Goal: Information Seeking & Learning: Understand process/instructions

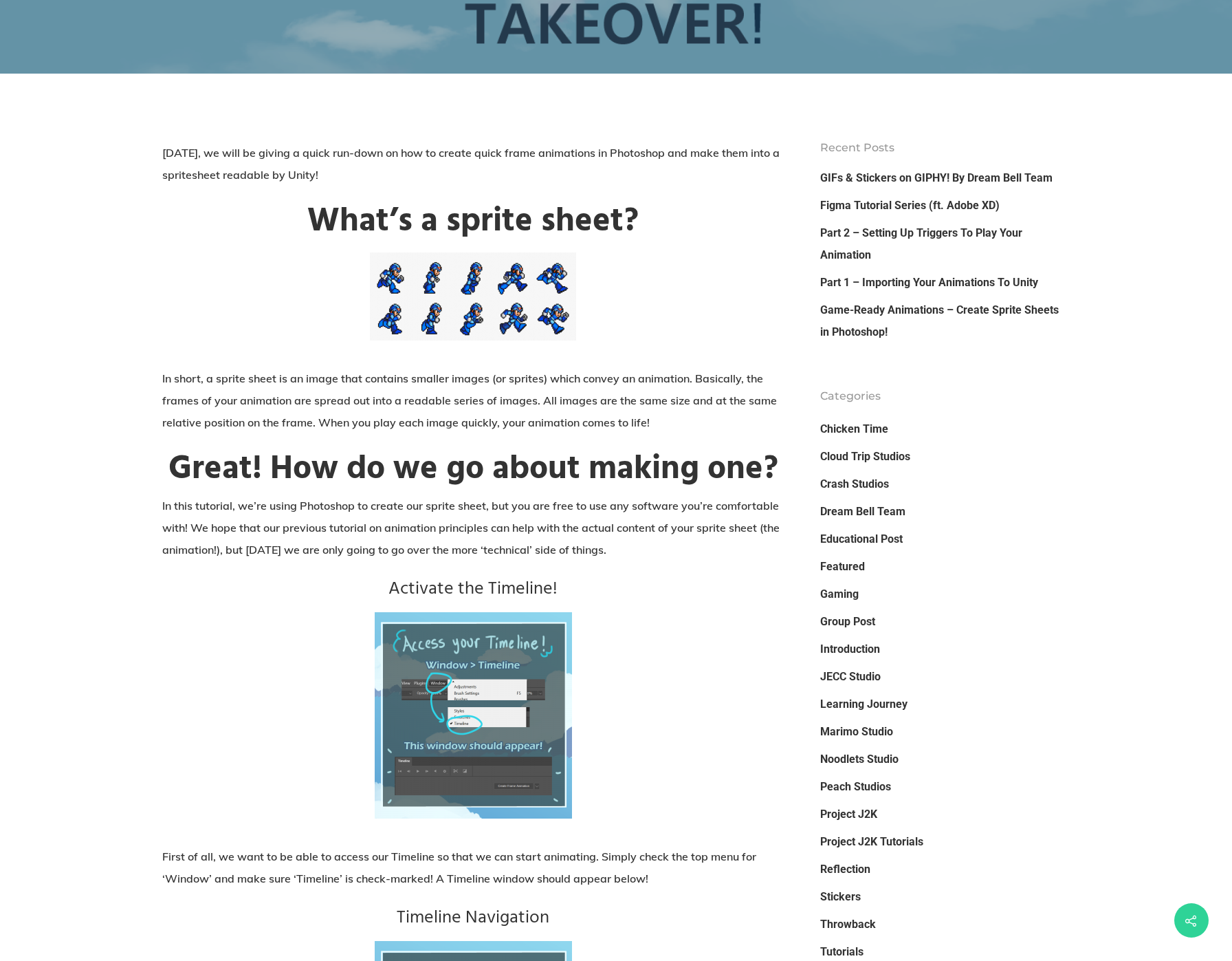
scroll to position [344, 0]
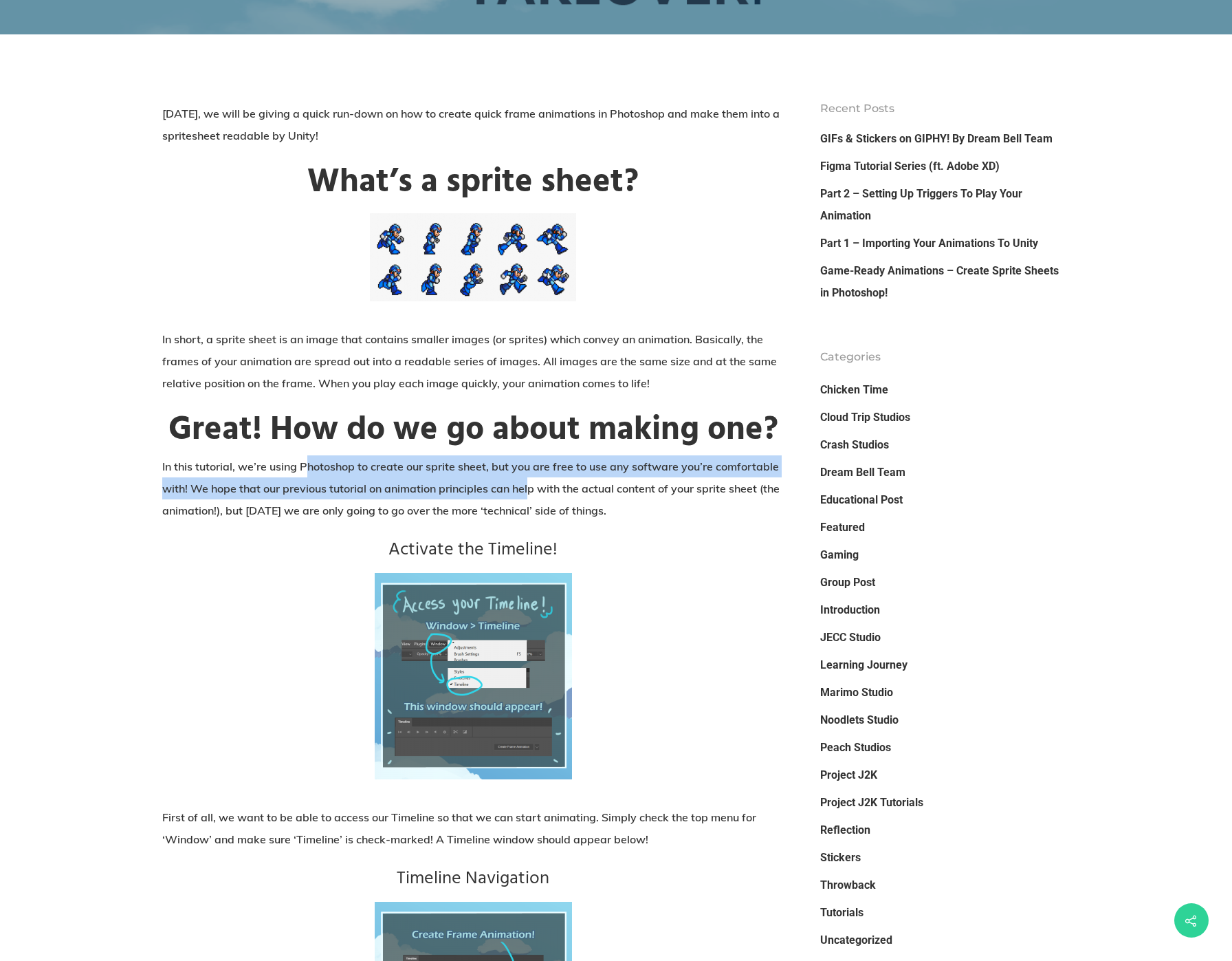
drag, startPoint x: 308, startPoint y: 476, endPoint x: 530, endPoint y: 487, distance: 222.3
click at [530, 486] on p "In this tutorial, we’re using Photoshop to create our sprite sheet, but you are…" at bounding box center [473, 496] width 622 height 82
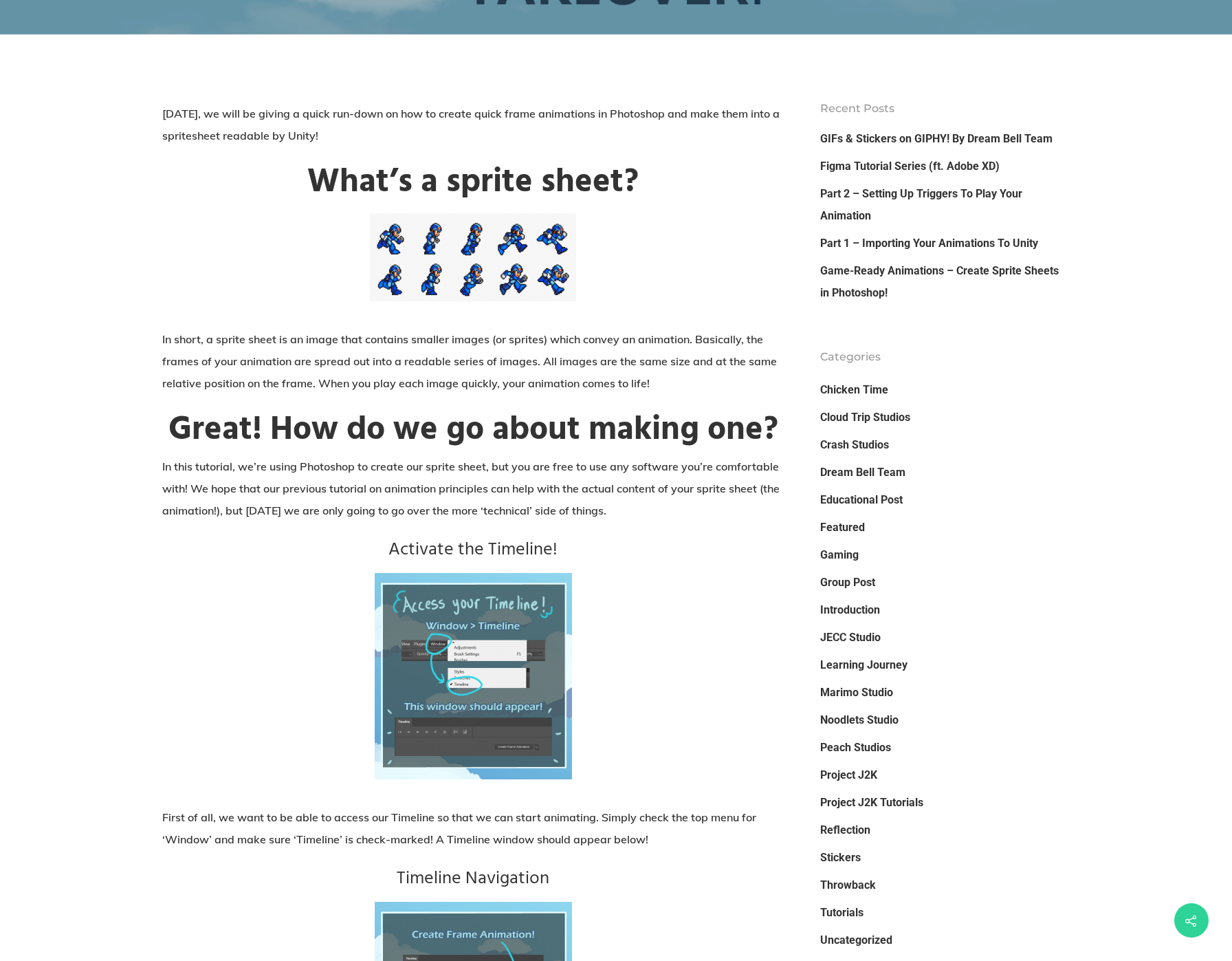
click at [604, 518] on p "In this tutorial, we’re using Photoshop to create our sprite sheet, but you are…" at bounding box center [473, 496] width 622 height 82
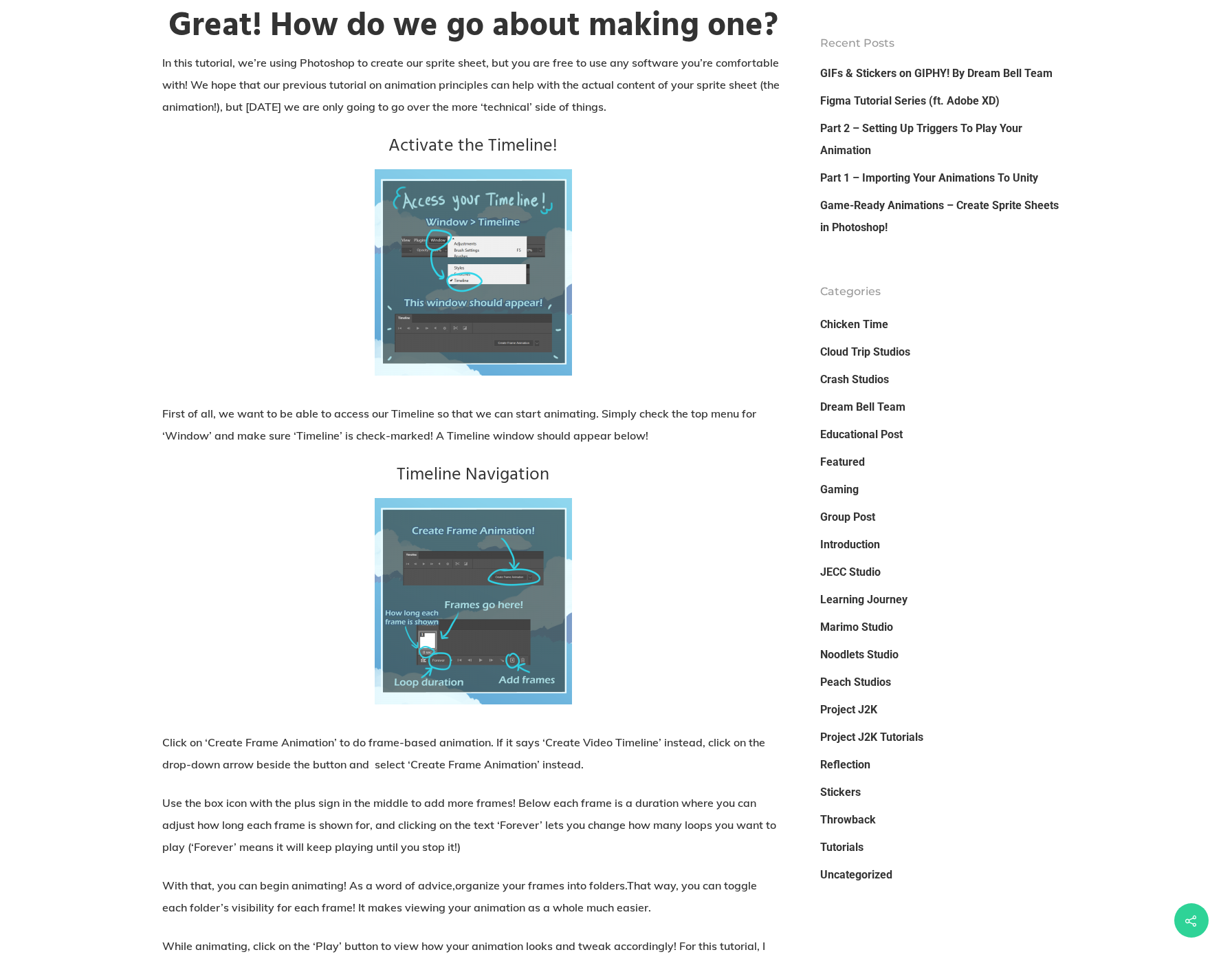
scroll to position [757, 0]
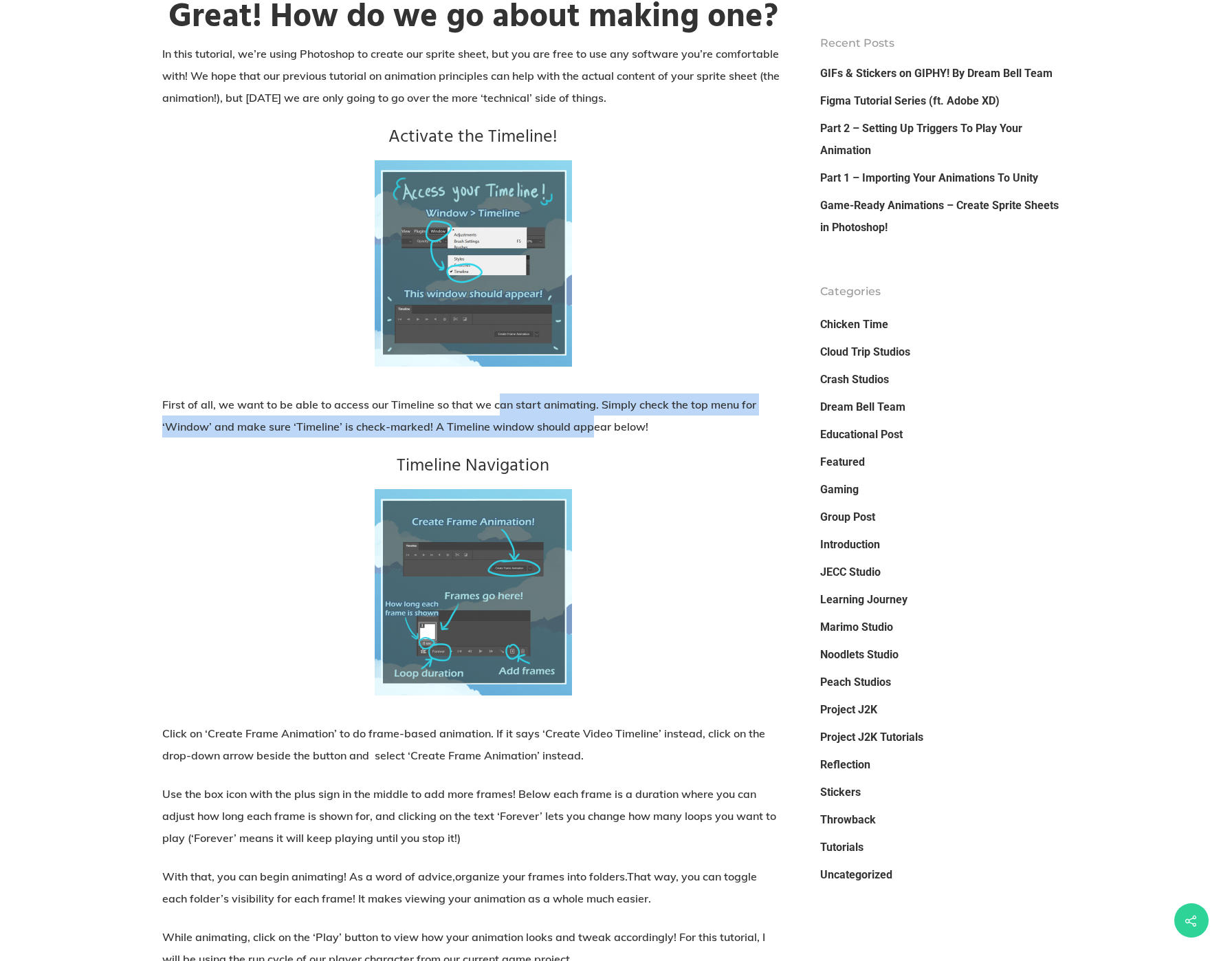
drag, startPoint x: 501, startPoint y: 404, endPoint x: 610, endPoint y: 443, distance: 115.8
click at [607, 442] on p "First of all, we want to be able to access our Timeline so that we can start an…" at bounding box center [473, 424] width 622 height 61
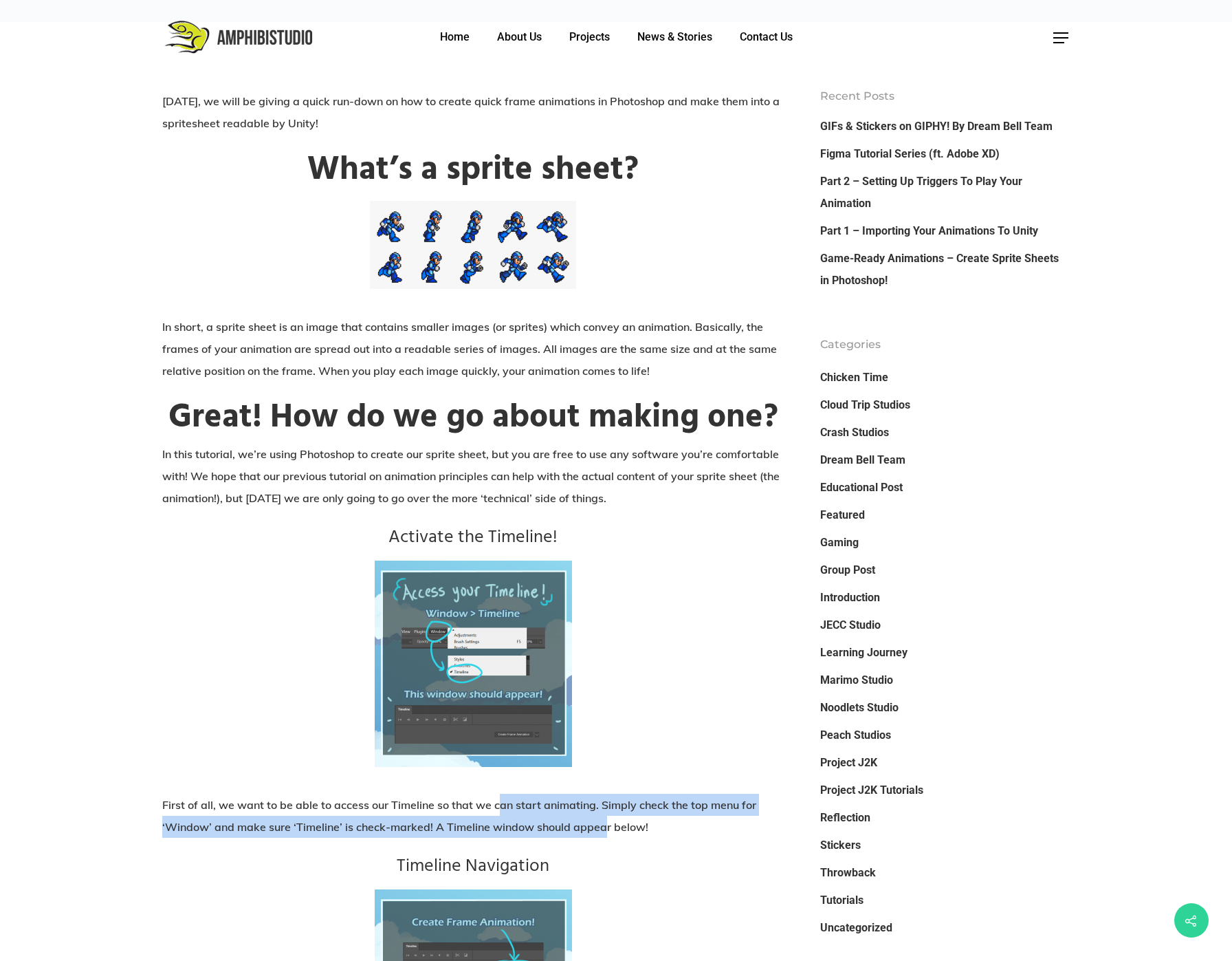
scroll to position [207, 0]
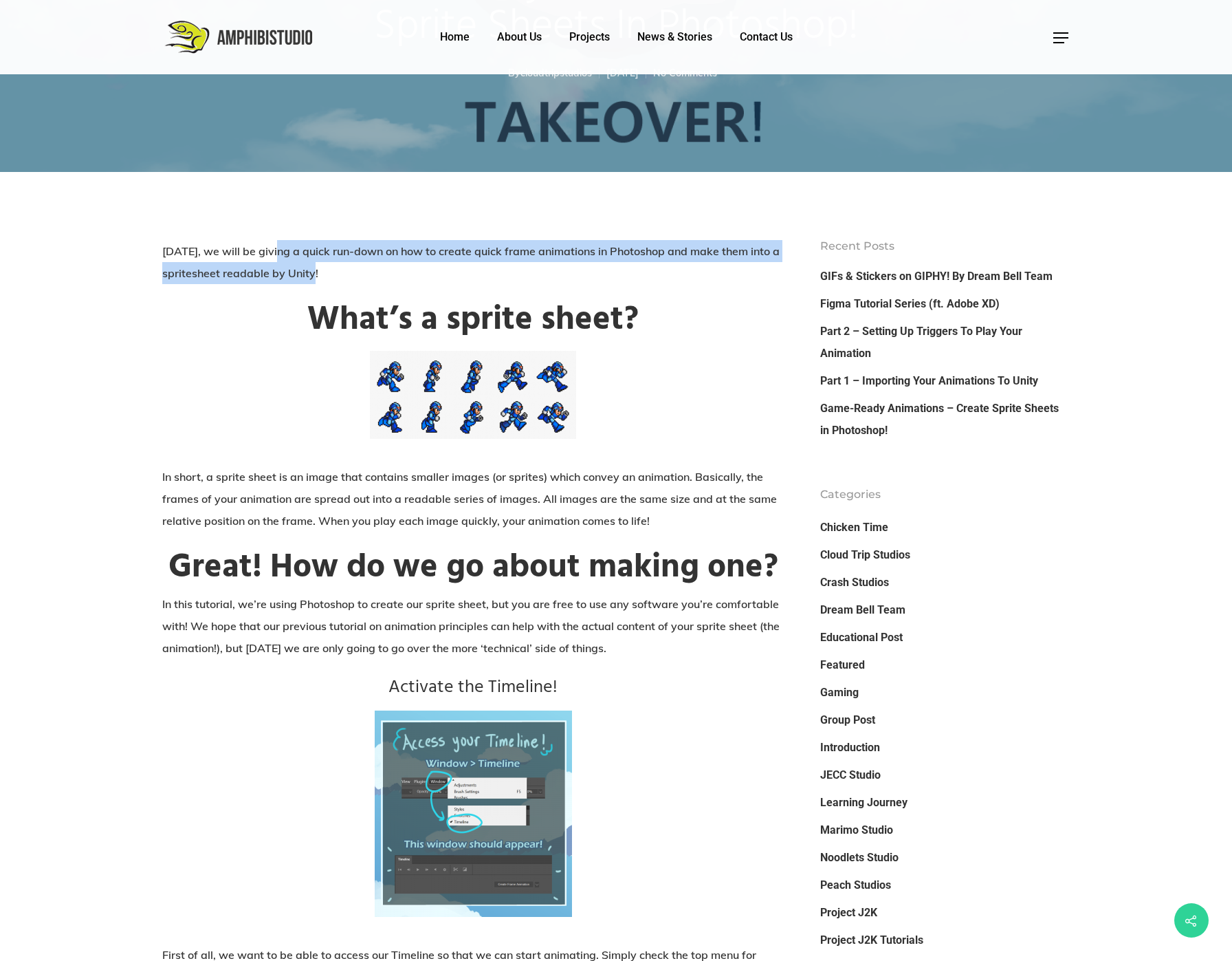
drag, startPoint x: 279, startPoint y: 253, endPoint x: 396, endPoint y: 268, distance: 118.0
click at [396, 268] on p "[DATE], we will be giving a quick run-down on how to create quick frame animati…" at bounding box center [473, 271] width 622 height 61
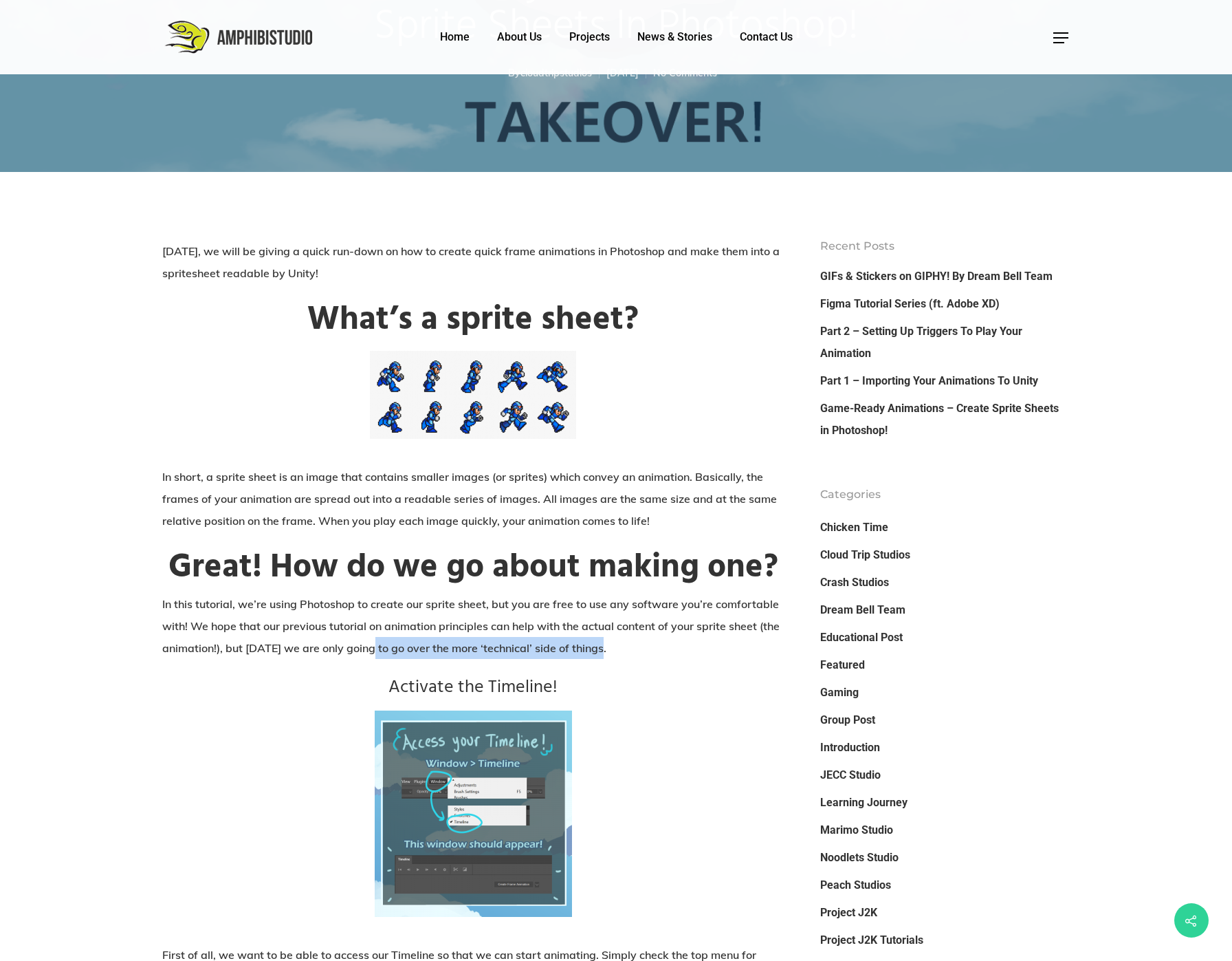
drag, startPoint x: 401, startPoint y: 638, endPoint x: 716, endPoint y: 646, distance: 315.1
click at [716, 646] on p "In this tutorial, we’re using Photoshop to create our sprite sheet, but you are…" at bounding box center [473, 634] width 622 height 82
click at [699, 656] on p "In this tutorial, we’re using Photoshop to create our sprite sheet, but you are…" at bounding box center [473, 634] width 622 height 82
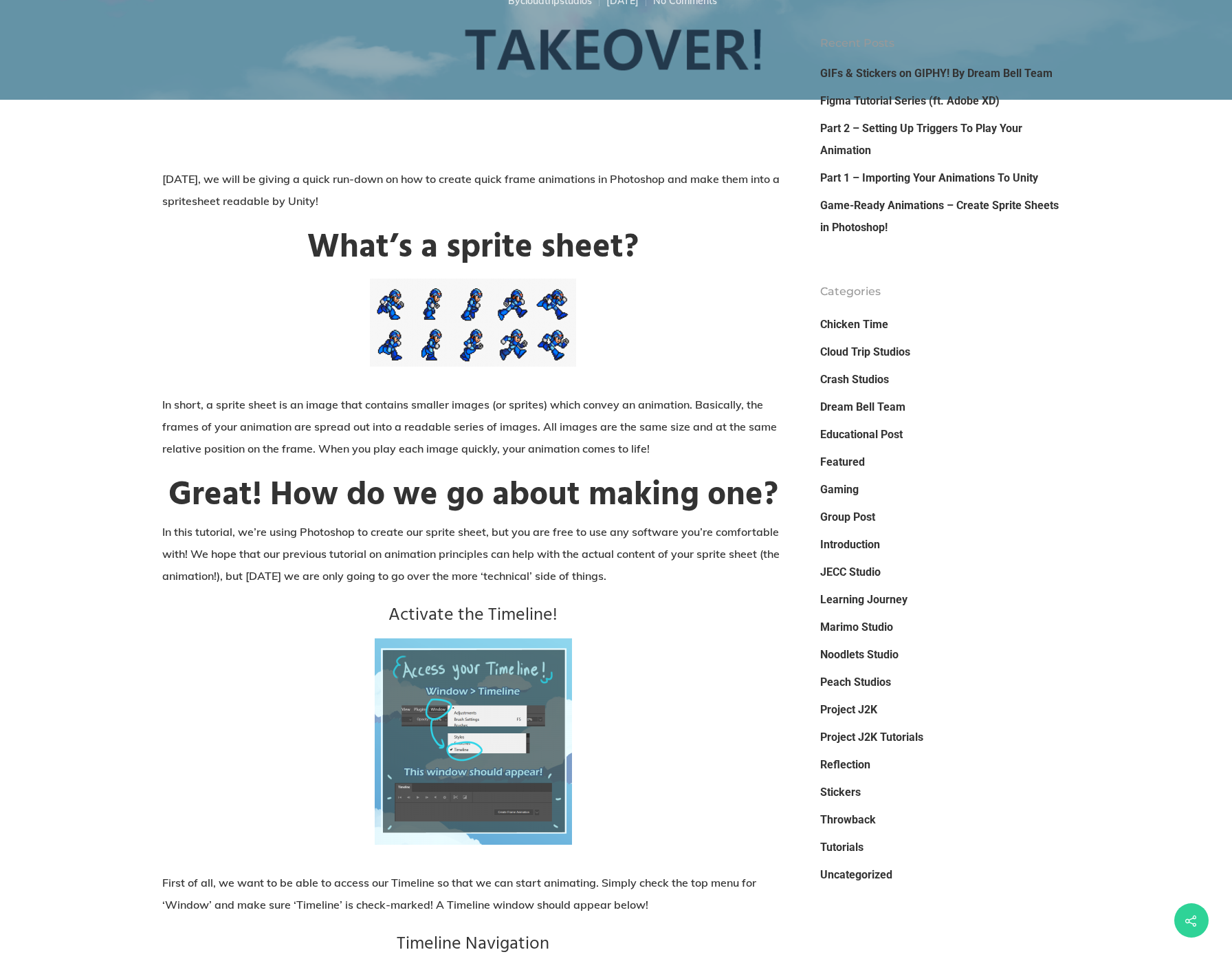
scroll to position [550, 0]
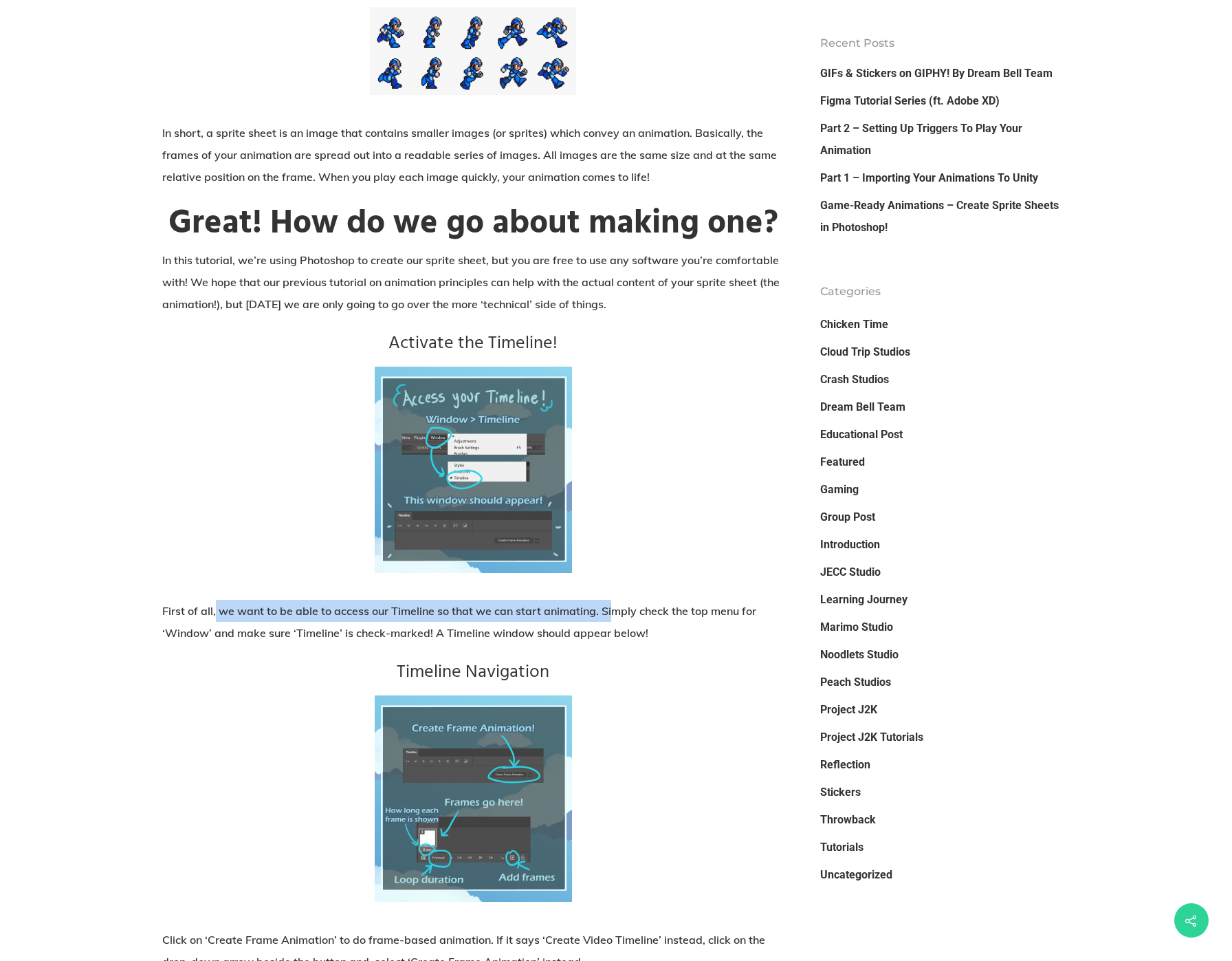
drag, startPoint x: 229, startPoint y: 613, endPoint x: 611, endPoint y: 618, distance: 382.0
click at [611, 618] on p "First of all, we want to be able to access our Timeline so that we can start an…" at bounding box center [473, 630] width 622 height 61
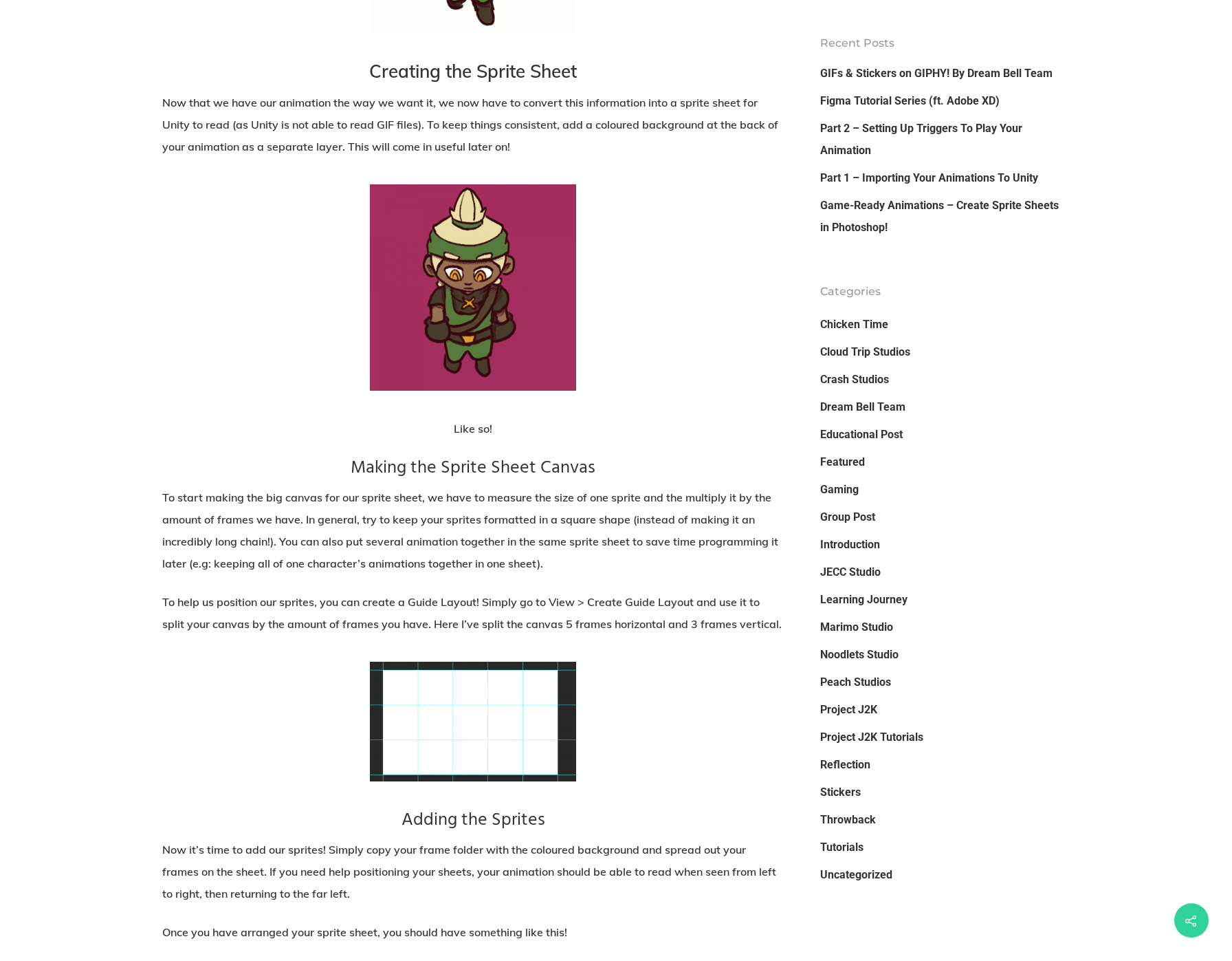
scroll to position [2064, 0]
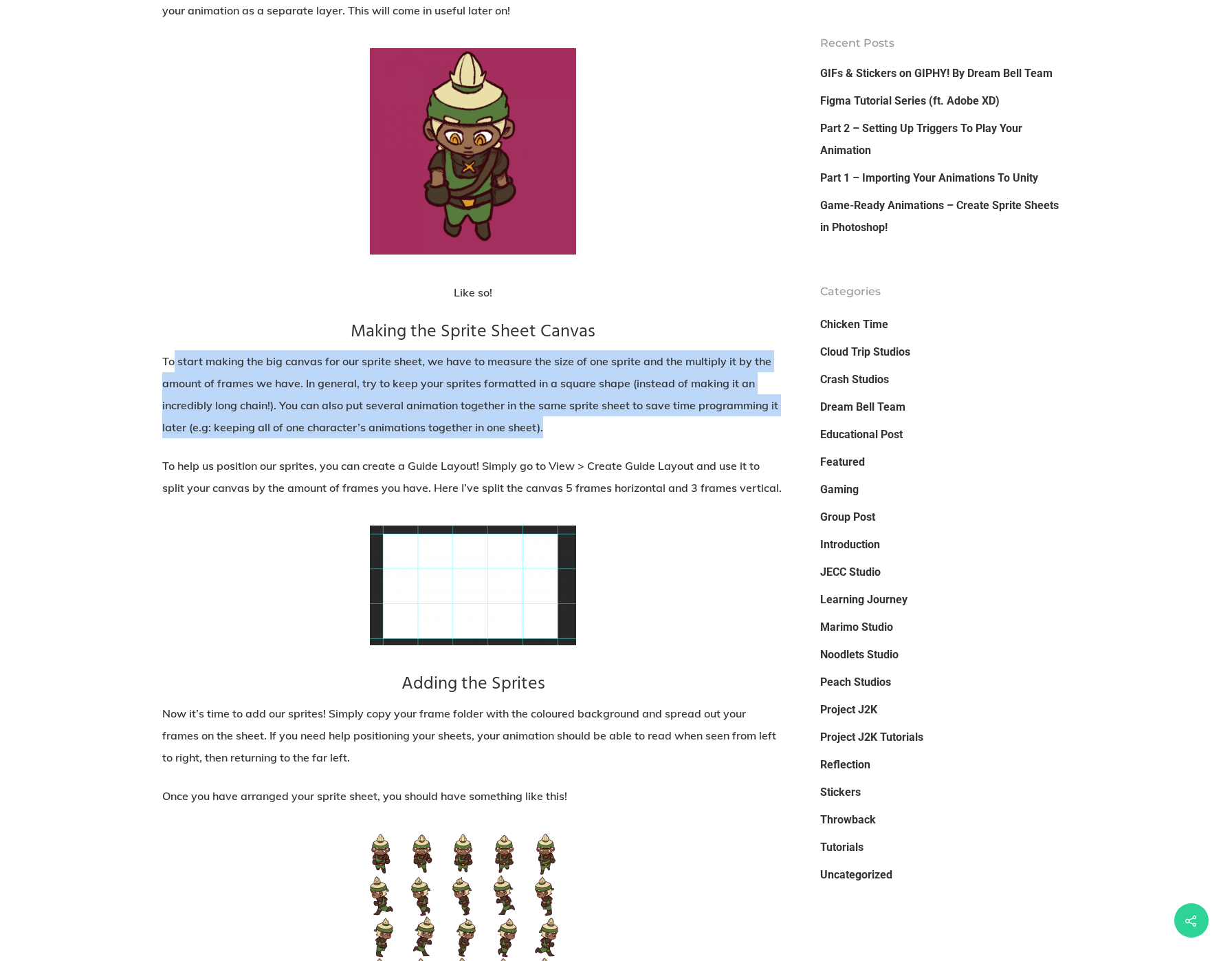
drag, startPoint x: 197, startPoint y: 364, endPoint x: 664, endPoint y: 435, distance: 472.4
click at [664, 435] on p "To start making the big canvas for our sprite sheet, we have to measure the siz…" at bounding box center [473, 402] width 622 height 104
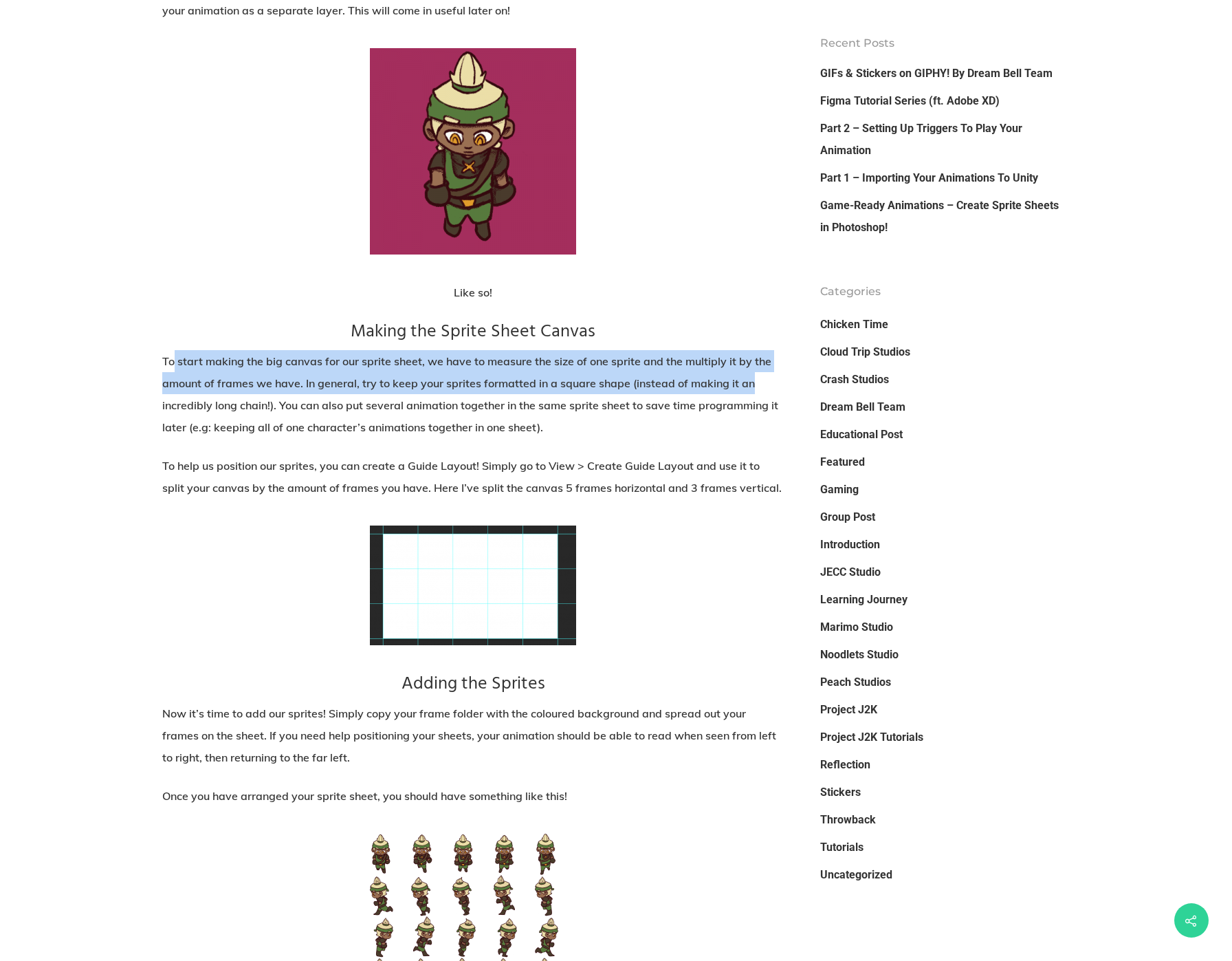
drag, startPoint x: 173, startPoint y: 363, endPoint x: 757, endPoint y: 384, distance: 584.4
click at [757, 384] on p "To start making the big canvas for our sprite sheet, we have to measure the siz…" at bounding box center [473, 402] width 622 height 104
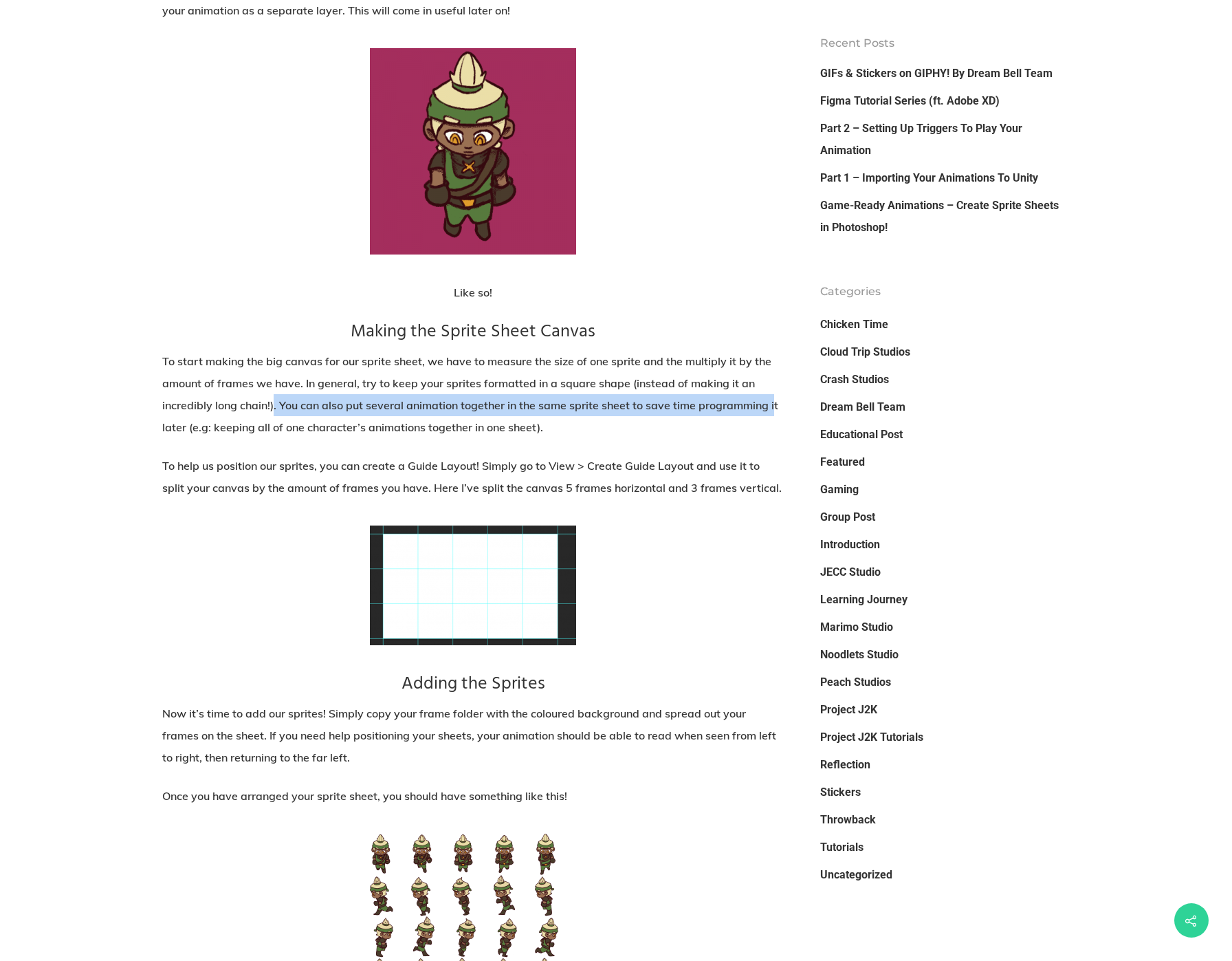
drag, startPoint x: 274, startPoint y: 405, endPoint x: 776, endPoint y: 415, distance: 502.1
click at [776, 415] on p "To start making the big canvas for our sprite sheet, we have to measure the siz…" at bounding box center [473, 402] width 622 height 104
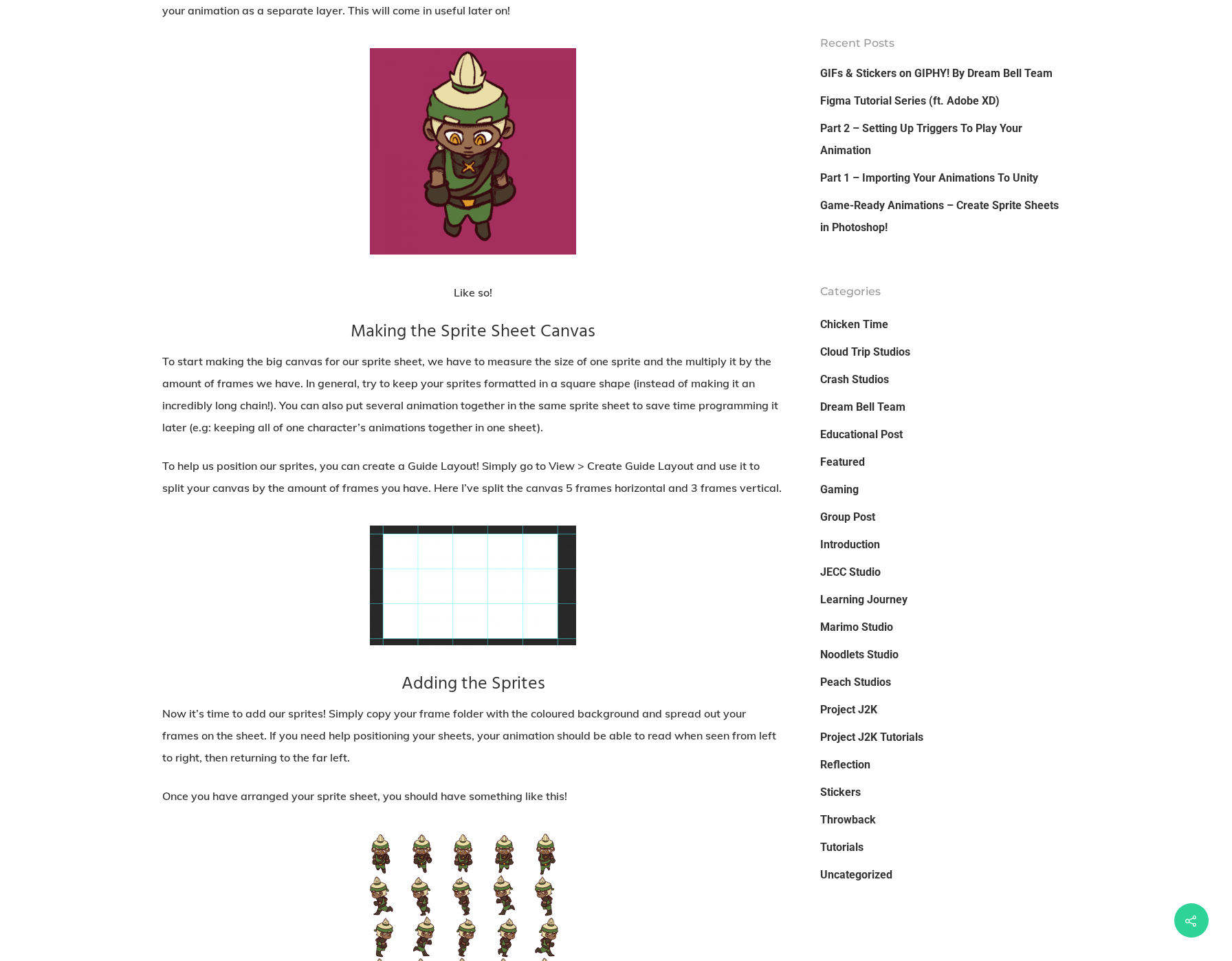
click at [745, 439] on p "To start making the big canvas for our sprite sheet, we have to measure the siz…" at bounding box center [473, 402] width 622 height 104
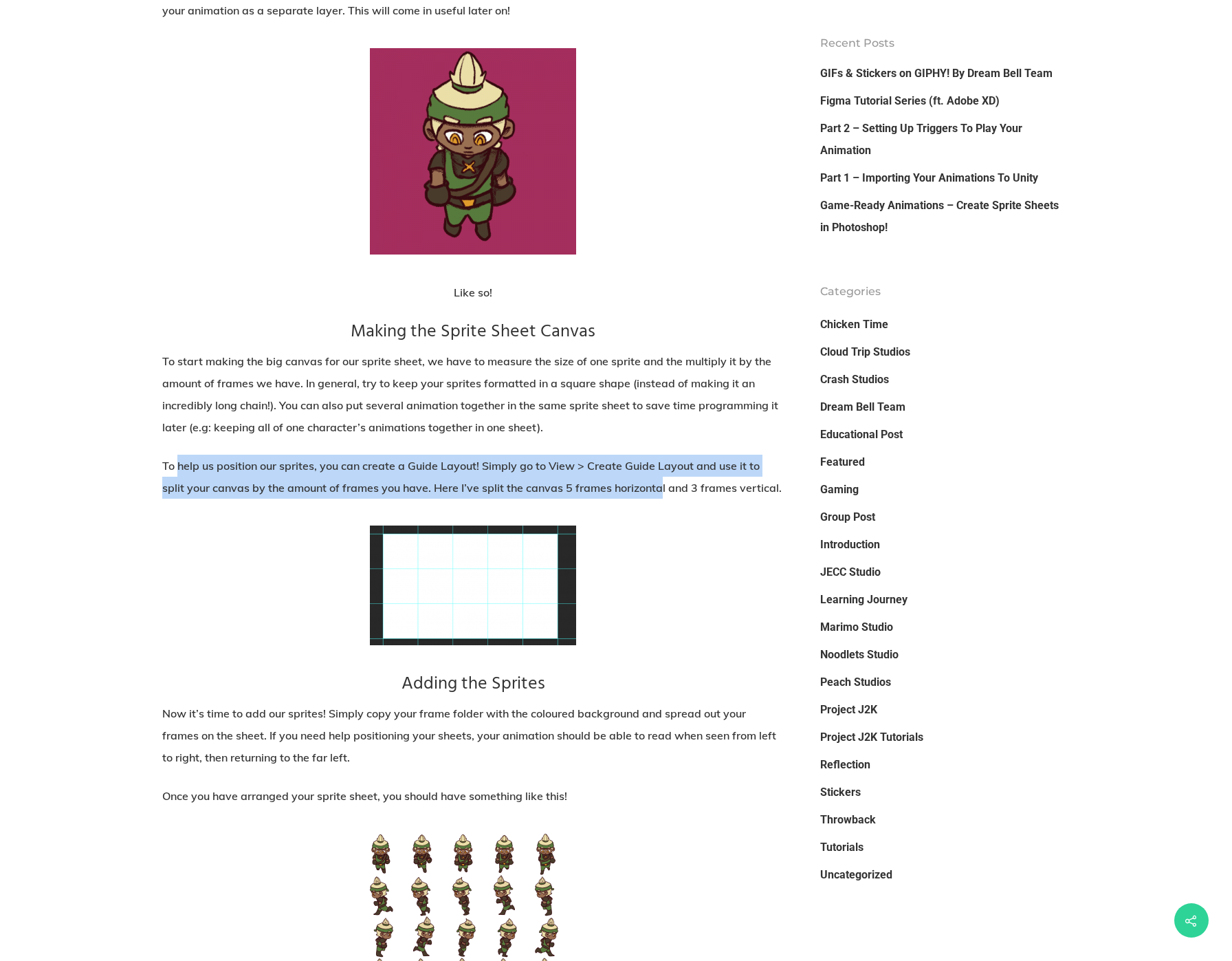
drag, startPoint x: 178, startPoint y: 457, endPoint x: 665, endPoint y: 484, distance: 487.7
click at [665, 484] on p "To help us position our sprites, you can create a Guide Layout! Simply go to Vi…" at bounding box center [473, 485] width 622 height 61
click at [665, 489] on p "To help us position our sprites, you can create a Guide Layout! Simply go to Vi…" at bounding box center [473, 485] width 622 height 61
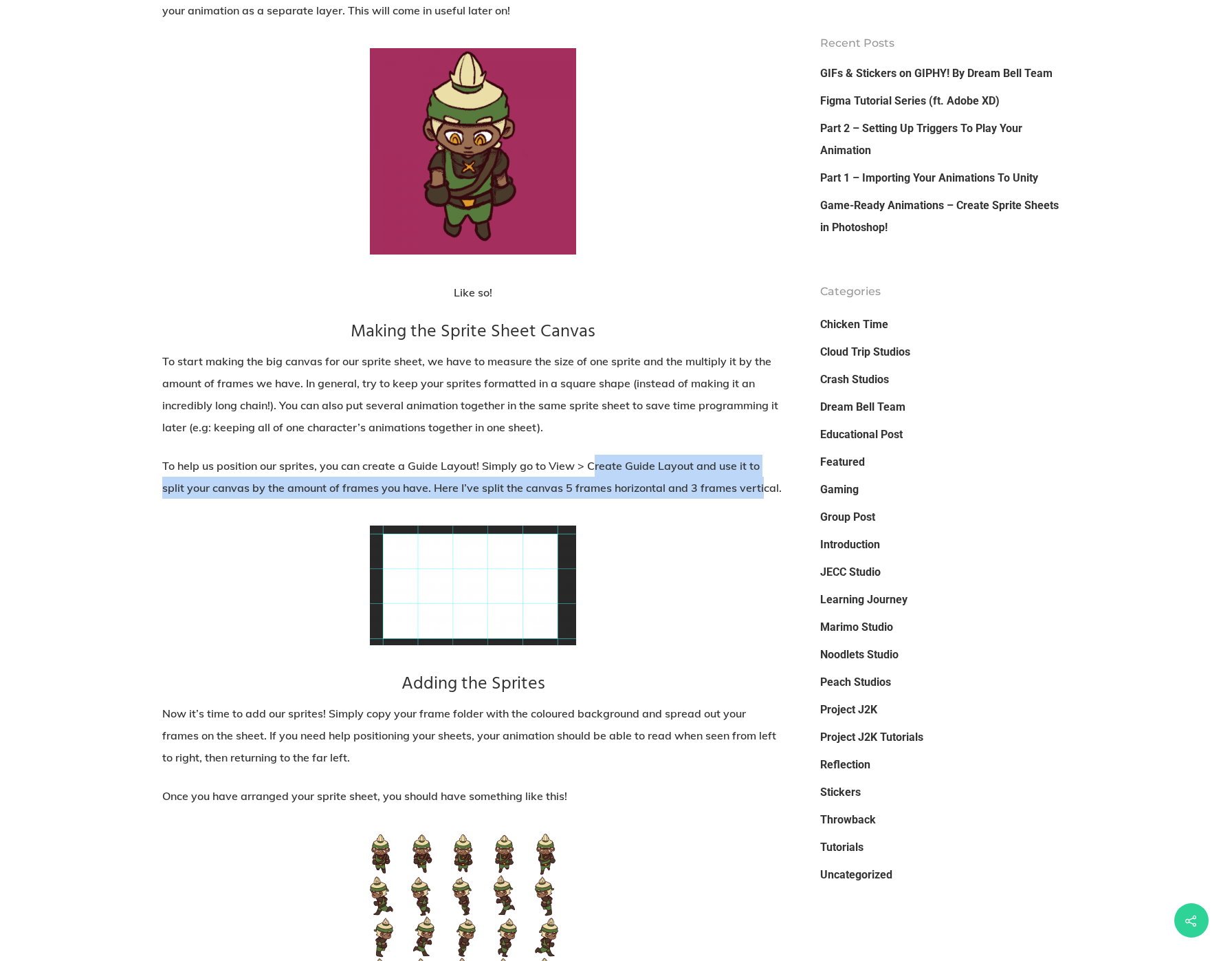
drag, startPoint x: 598, startPoint y: 468, endPoint x: 764, endPoint y: 477, distance: 166.2
click at [764, 480] on p "To help us position our sprites, you can create a Guide Layout! Simply go to Vi…" at bounding box center [473, 485] width 622 height 61
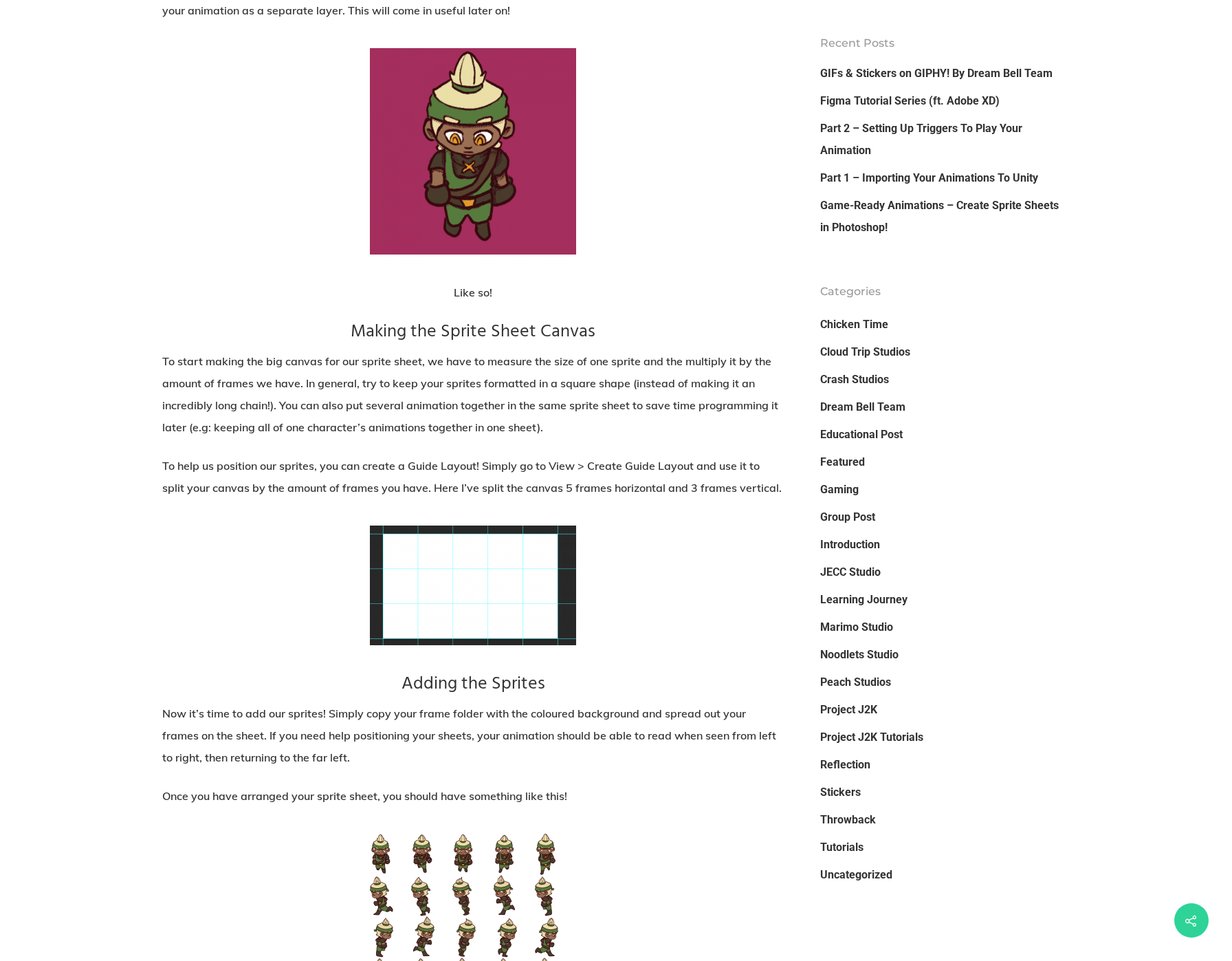
click at [687, 532] on p at bounding box center [473, 599] width 622 height 146
drag, startPoint x: 567, startPoint y: 487, endPoint x: 736, endPoint y: 499, distance: 169.4
click at [734, 498] on p "To help us position our sprites, you can create a Guide Layout! Simply go to Vi…" at bounding box center [473, 485] width 622 height 61
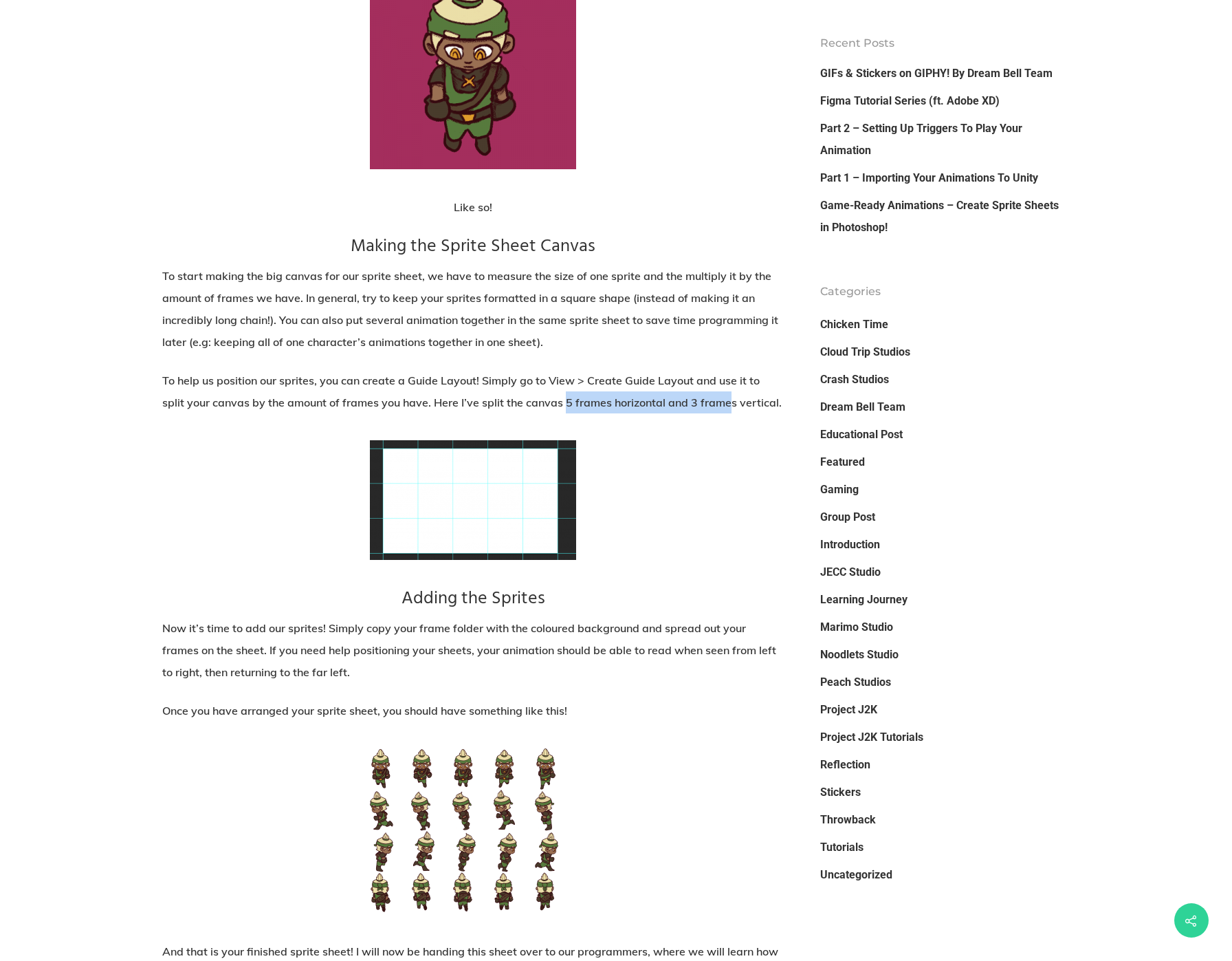
scroll to position [2339, 0]
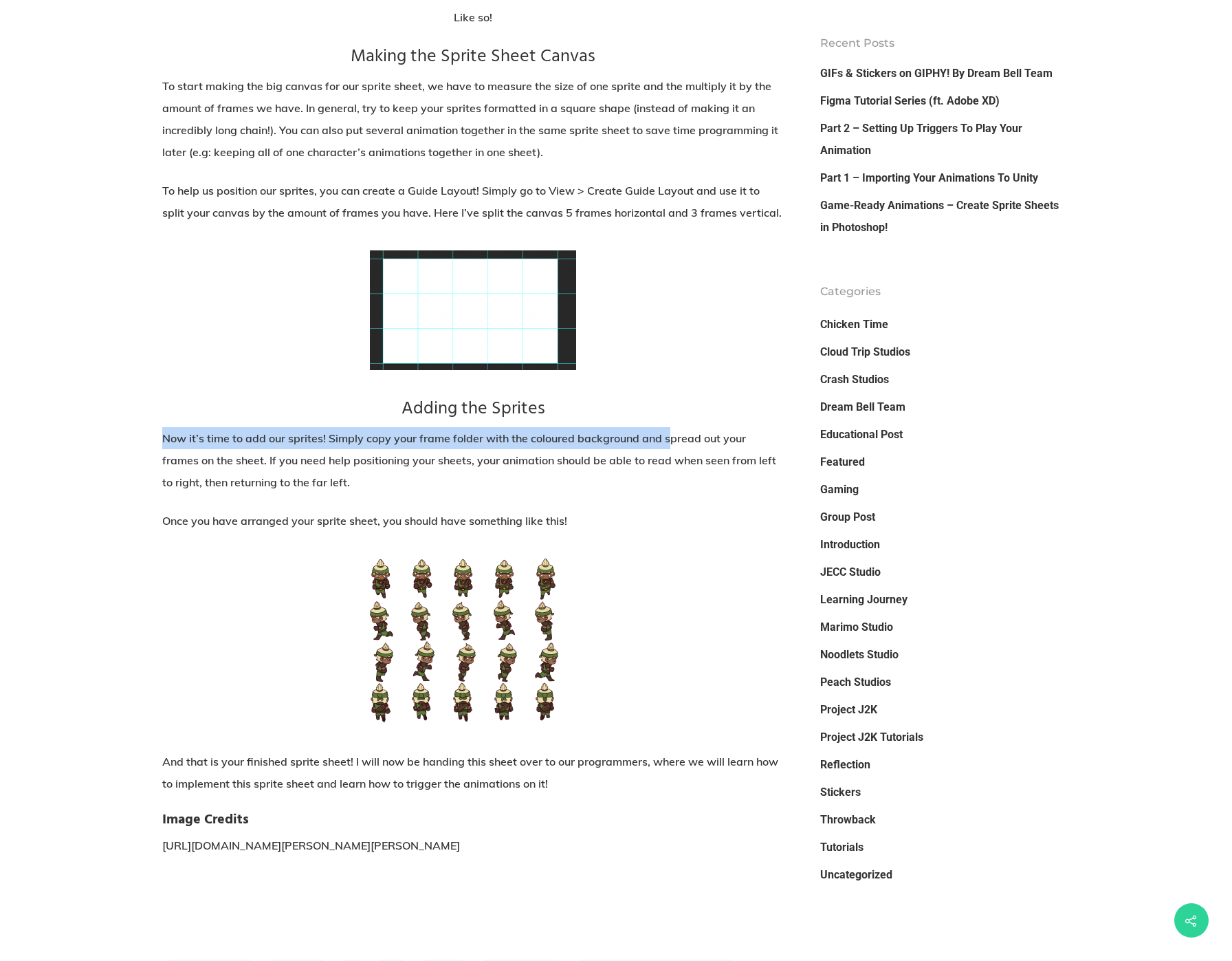
drag, startPoint x: 201, startPoint y: 434, endPoint x: 671, endPoint y: 433, distance: 470.0
click at [671, 433] on div "[DATE], we will be giving a quick run-down on how to create quick frame animati…" at bounding box center [616, 108] width 1031 height 4055
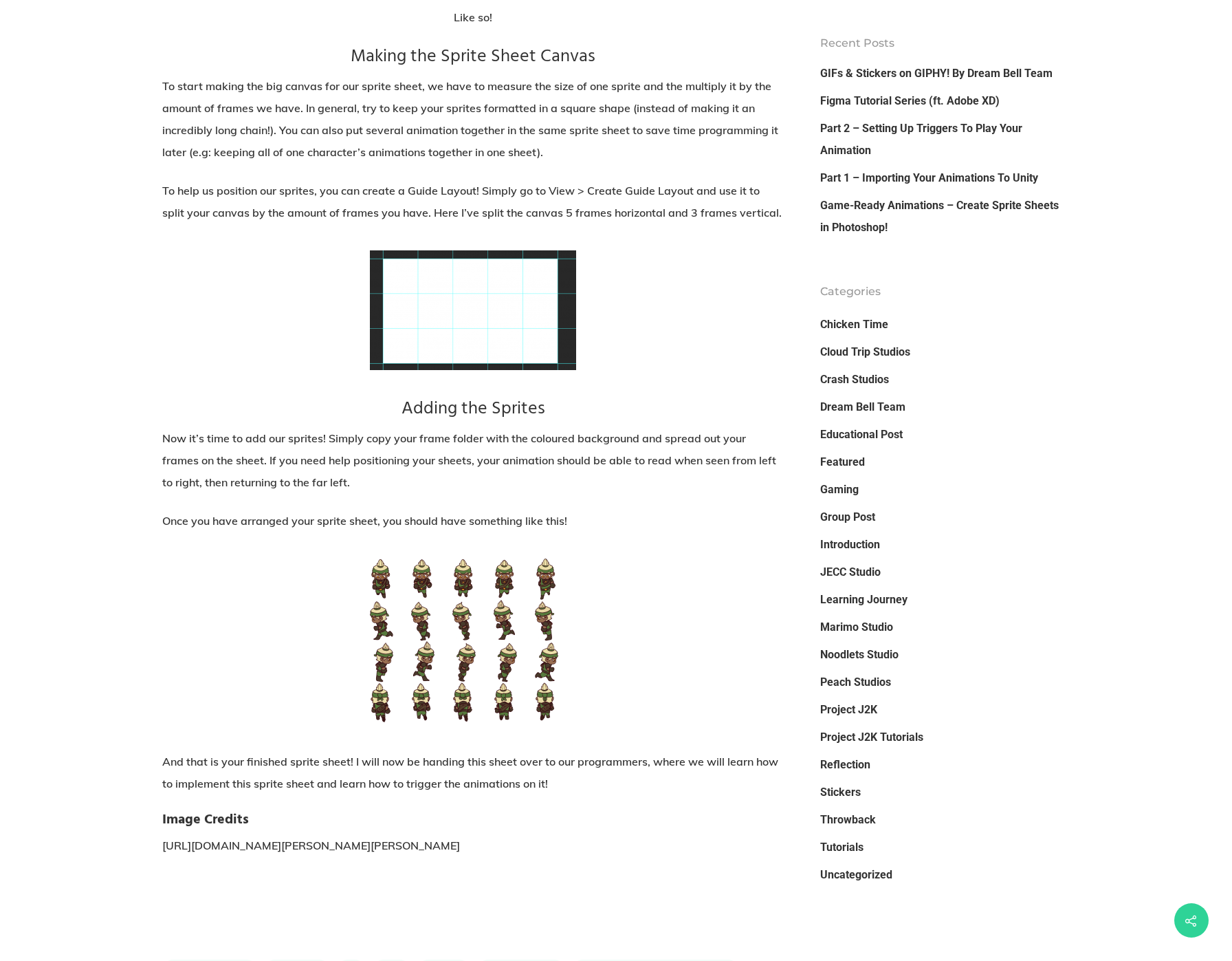
click at [688, 508] on p "Now it’s time to add our sprites! Simply copy your frame folder with the colour…" at bounding box center [473, 468] width 622 height 82
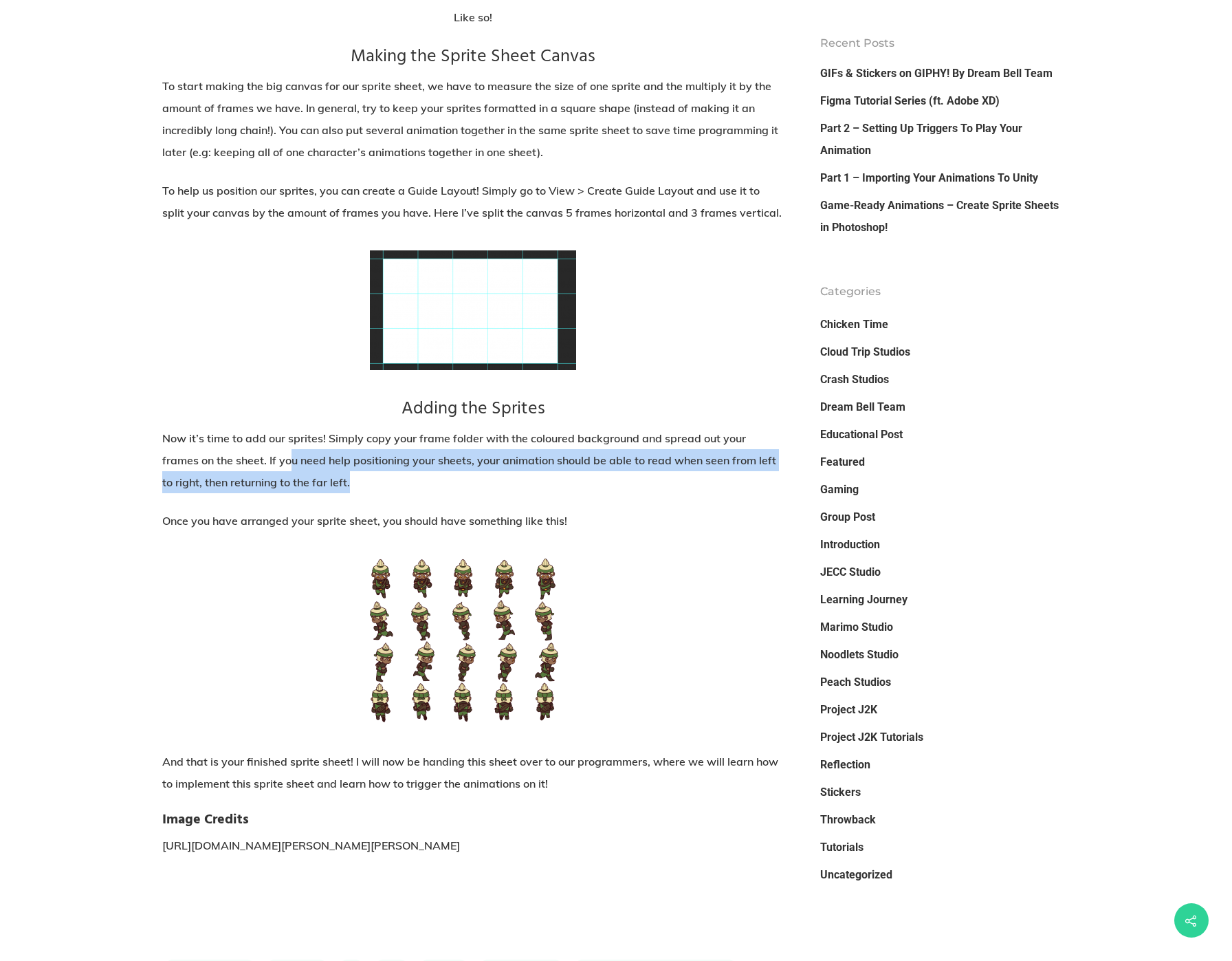
drag, startPoint x: 293, startPoint y: 465, endPoint x: 597, endPoint y: 475, distance: 304.2
click at [597, 475] on p "Now it’s time to add our sprites! Simply copy your frame folder with the colour…" at bounding box center [473, 468] width 622 height 82
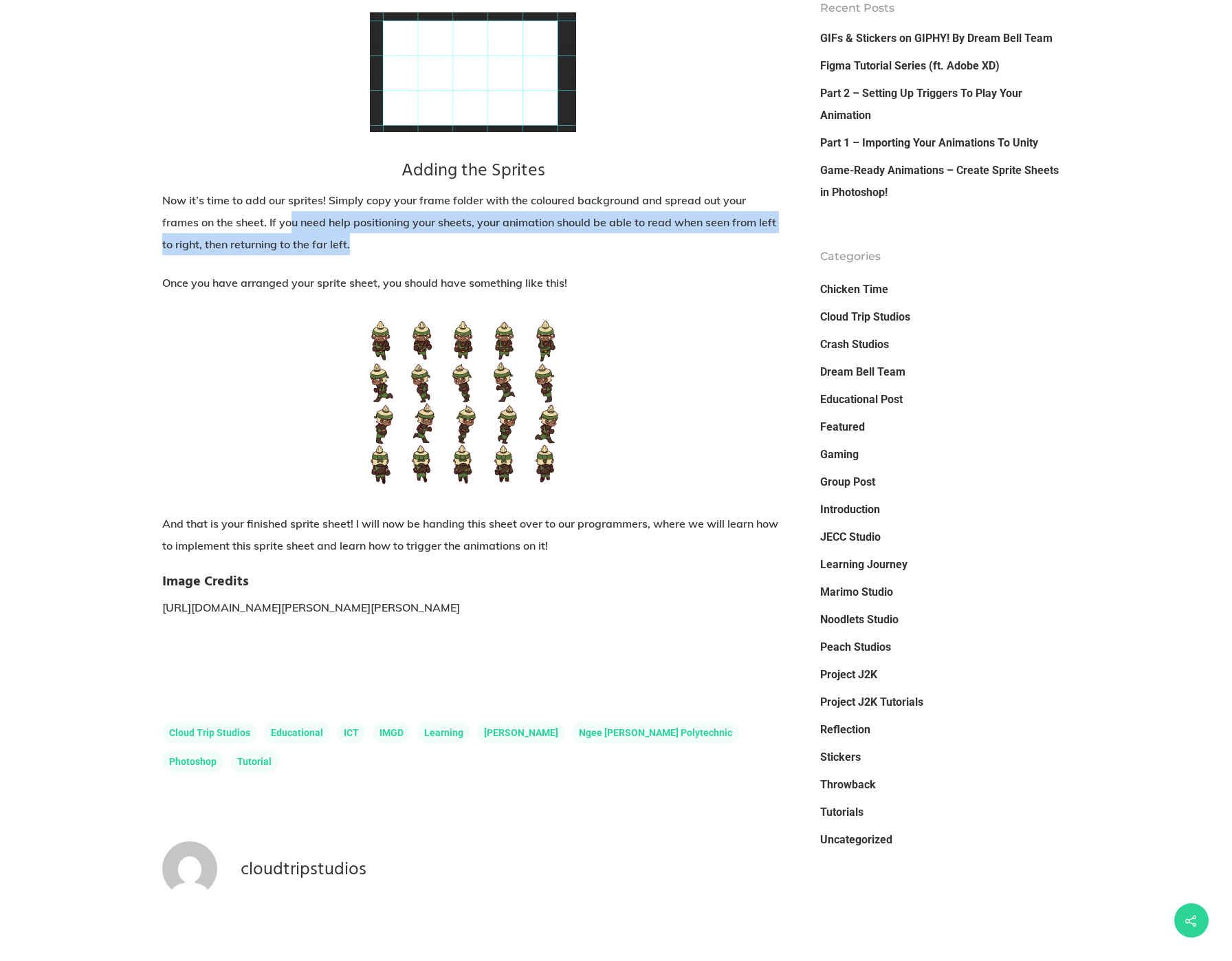
scroll to position [2683, 0]
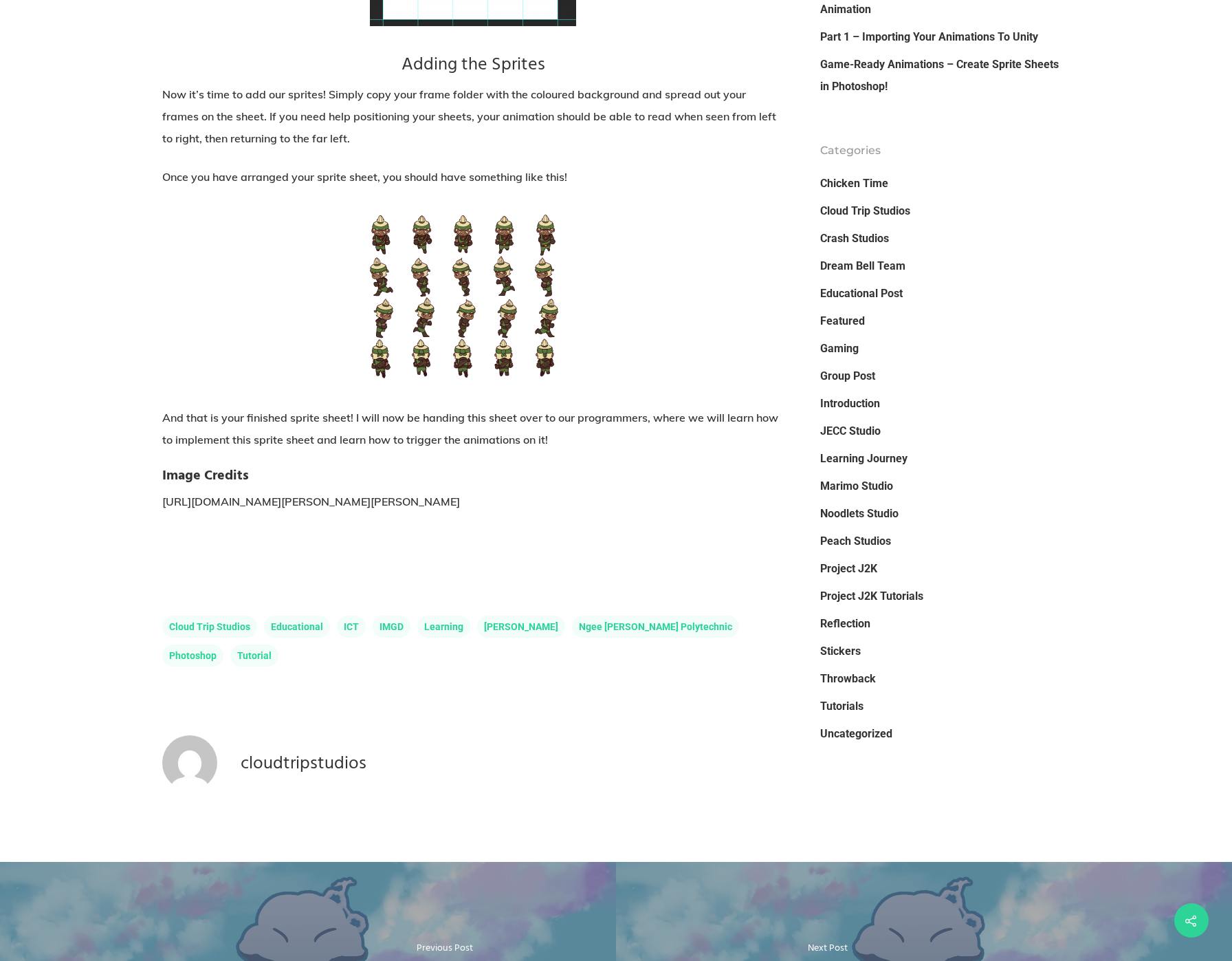
drag, startPoint x: 661, startPoint y: 204, endPoint x: 669, endPoint y: 207, distance: 8.5
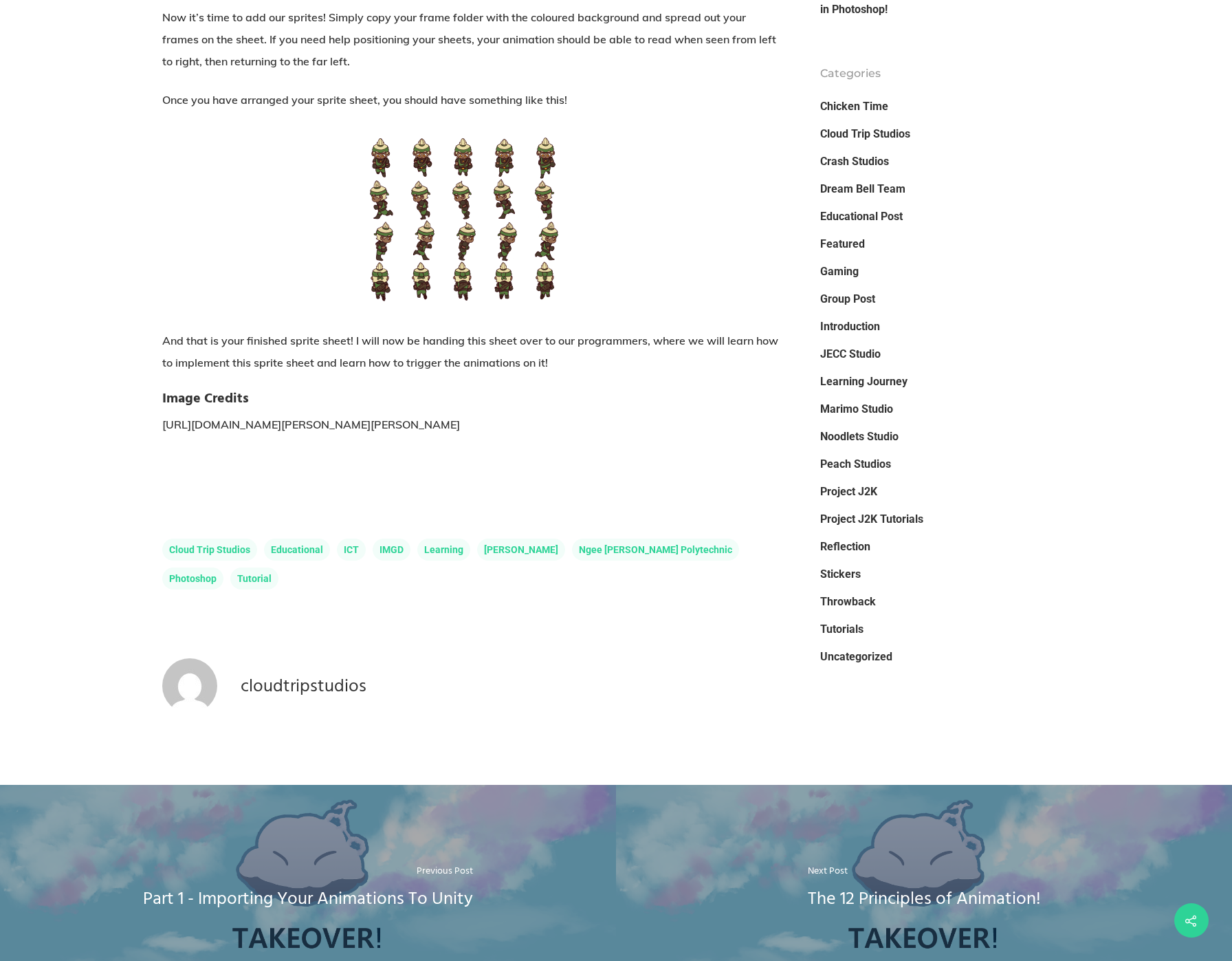
scroll to position [2958, 0]
